Goal: Navigation & Orientation: Find specific page/section

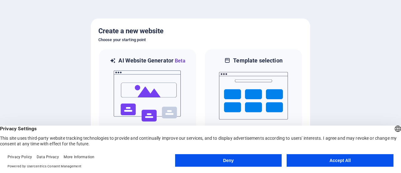
click at [245, 161] on button "Deny" at bounding box center [228, 160] width 107 height 13
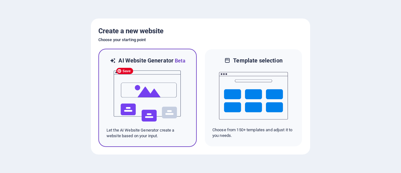
click at [136, 93] on img at bounding box center [147, 96] width 69 height 63
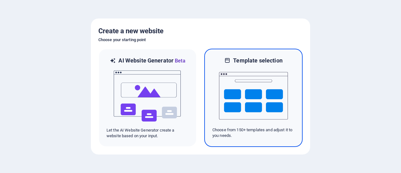
click at [248, 127] on img at bounding box center [253, 95] width 69 height 63
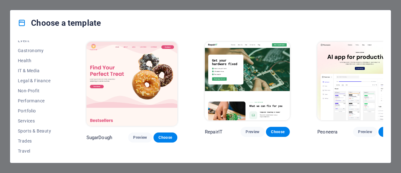
scroll to position [136, 0]
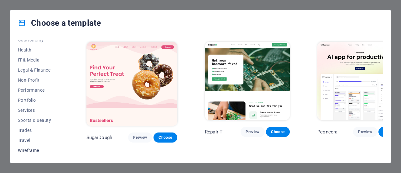
click at [34, 149] on span "Wireframe" at bounding box center [38, 150] width 41 height 5
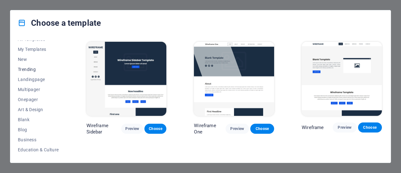
scroll to position [0, 0]
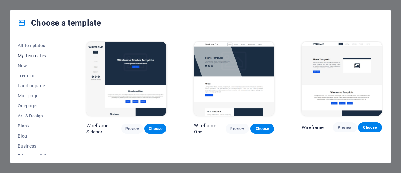
click at [34, 54] on span "My Templates" at bounding box center [38, 55] width 41 height 5
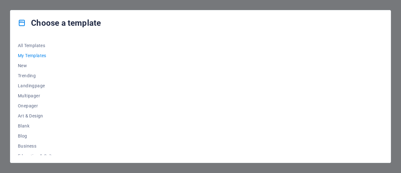
click at [131, 72] on div at bounding box center [234, 97] width 298 height 114
click at [21, 25] on icon at bounding box center [22, 23] width 8 height 8
click at [29, 5] on div "Choose a template All Templates My Templates New Trending Landingpage Multipage…" at bounding box center [200, 86] width 401 height 173
click at [19, 21] on icon at bounding box center [22, 23] width 8 height 8
click at [22, 46] on span "All Templates" at bounding box center [38, 45] width 41 height 5
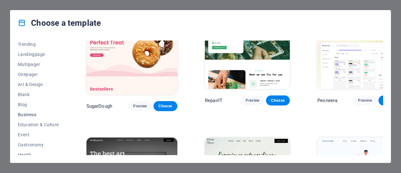
scroll to position [94, 0]
